Goal: Navigation & Orientation: Find specific page/section

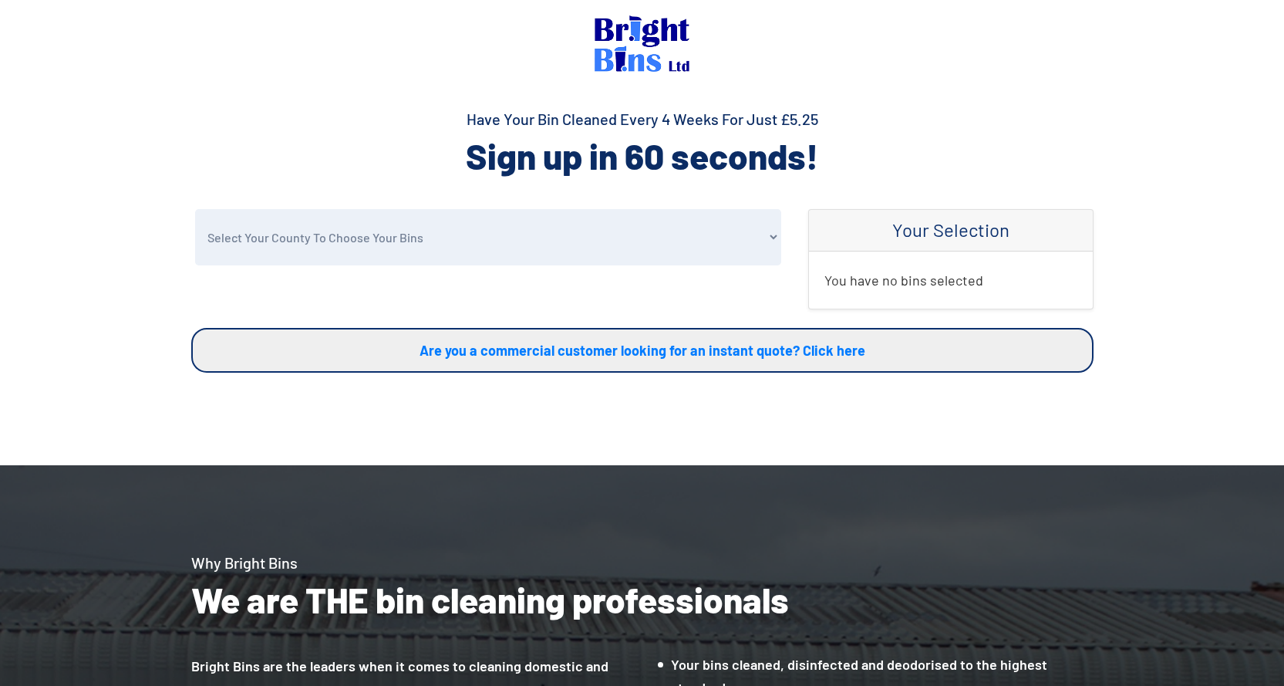
click at [628, 59] on img at bounding box center [642, 43] width 95 height 56
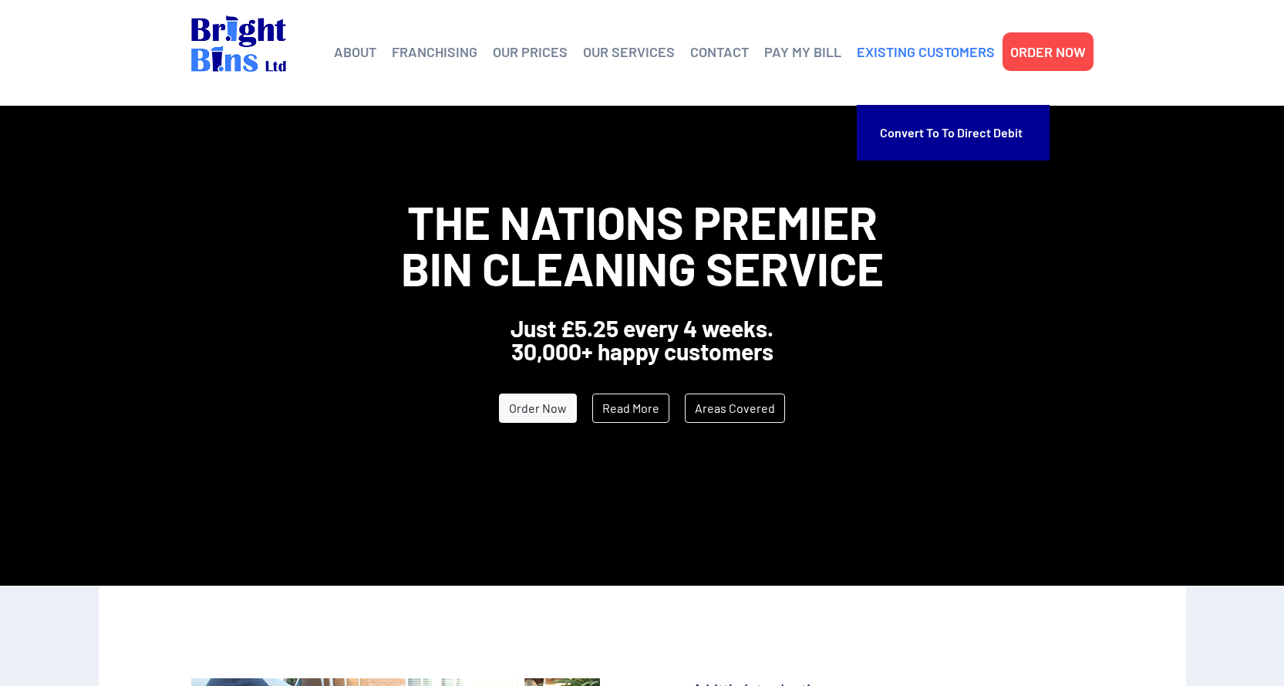
click at [904, 54] on link "EXISTING CUSTOMERS" at bounding box center [926, 51] width 138 height 23
